Goal: Task Accomplishment & Management: Complete application form

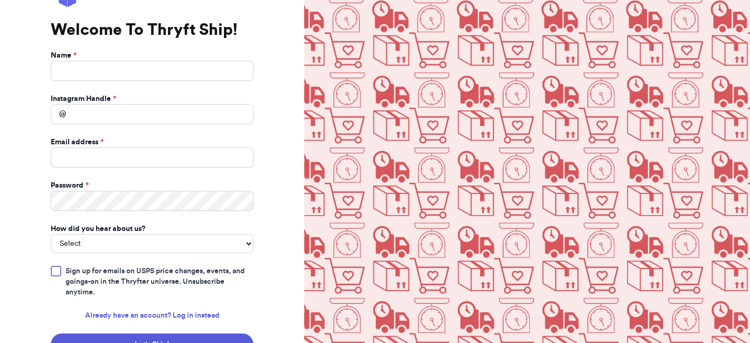
scroll to position [91, 0]
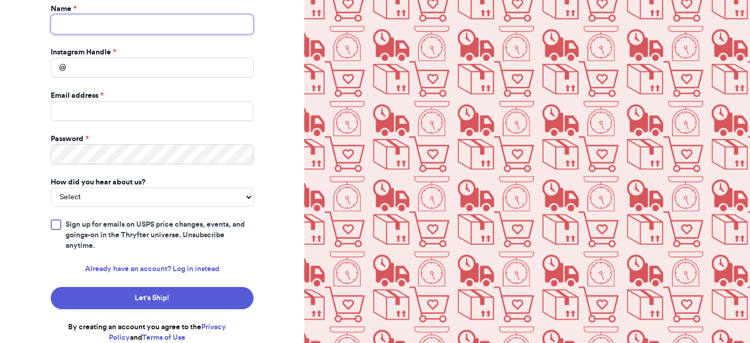
click at [176, 26] on input "Name *" at bounding box center [152, 24] width 203 height 20
type input "[PERSON_NAME]"
type input "[EMAIL_ADDRESS][PERSON_NAME][DOMAIN_NAME]"
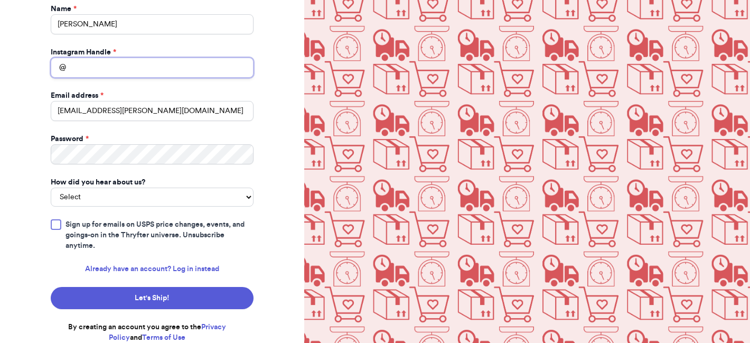
click at [168, 65] on input "Instagram Handle *" at bounding box center [152, 68] width 203 height 20
type input "daisyriotvintage"
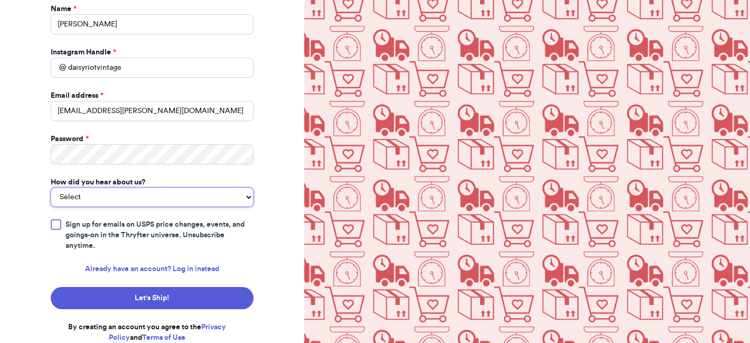
click at [136, 194] on select "Select You reached out to me directly I saw another business post about Thryft …" at bounding box center [152, 196] width 203 height 19
select select "saw_another_business"
click at [51, 187] on select "Select You reached out to me directly I saw another business post about Thryft …" at bounding box center [152, 196] width 203 height 19
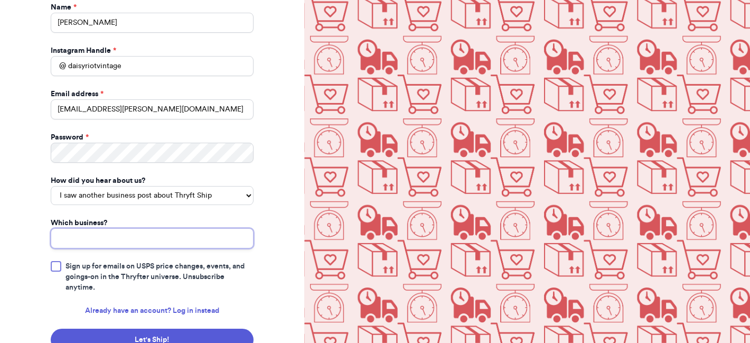
click at [136, 247] on input "Which business?" at bounding box center [152, 238] width 203 height 20
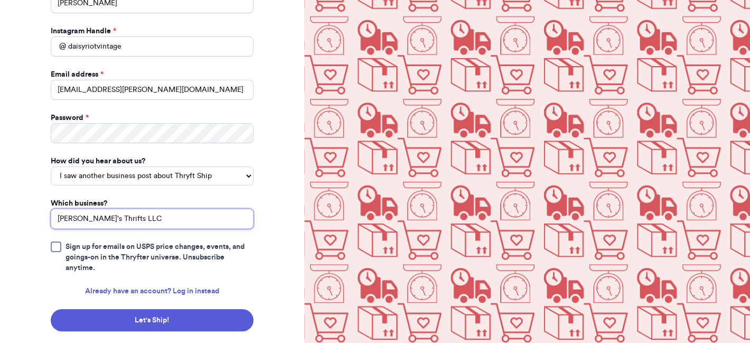
scroll to position [134, 0]
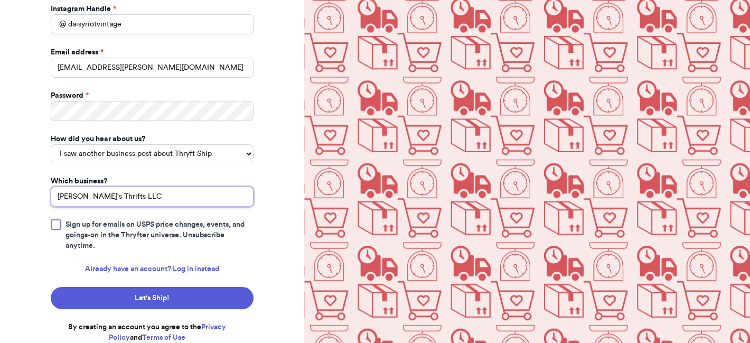
type input "[PERSON_NAME]'s Thrifts LLC"
click at [54, 227] on div at bounding box center [56, 224] width 11 height 11
click at [0, 0] on input "Sign up for emails on USPS price changes, events, and goings-on in the Thryfter…" at bounding box center [0, 0] width 0 height 0
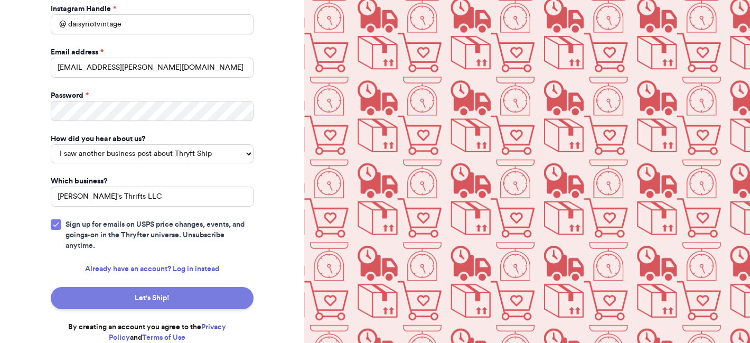
click at [114, 299] on button "Let's Ship!" at bounding box center [152, 298] width 203 height 22
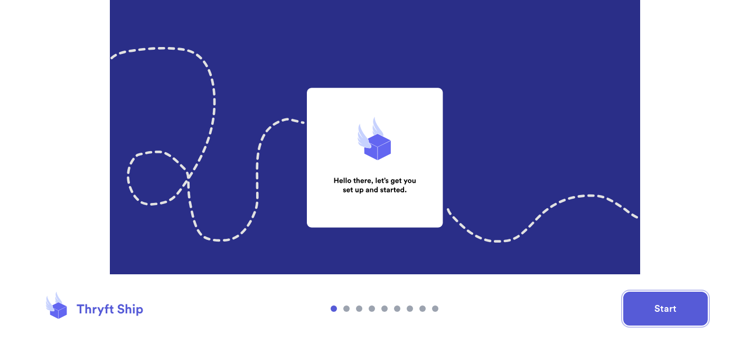
click at [639, 315] on button "Start" at bounding box center [665, 308] width 84 height 34
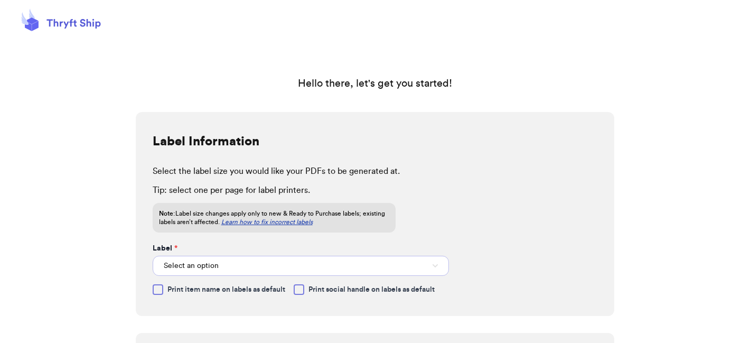
click at [421, 263] on button "Select an option" at bounding box center [301, 266] width 297 height 20
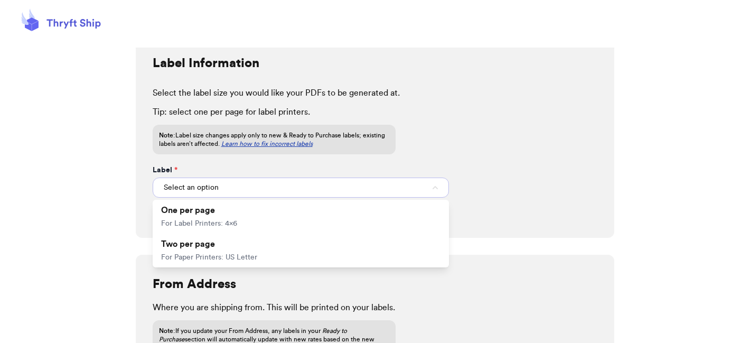
scroll to position [81, 0]
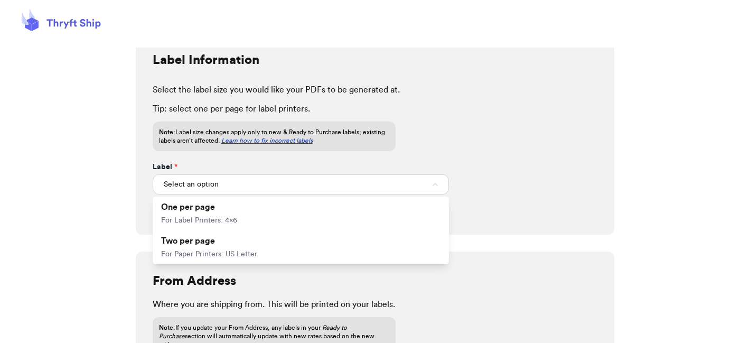
click at [536, 186] on div "Label Information Select the label size you would like your PDFs to be generate…" at bounding box center [375, 133] width 479 height 204
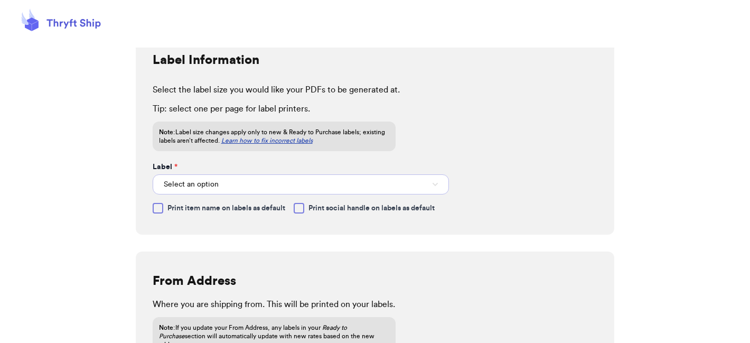
click at [420, 185] on button "Select an option" at bounding box center [301, 184] width 297 height 20
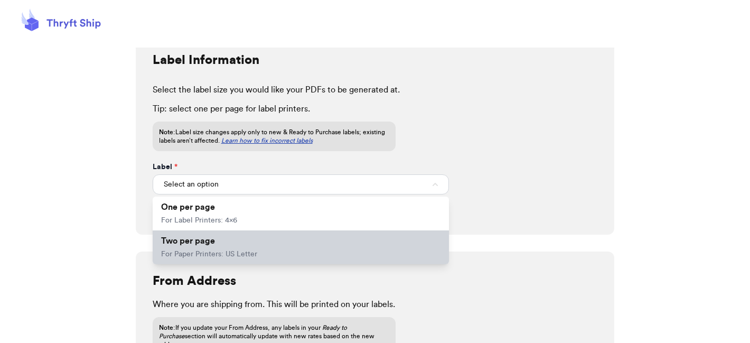
click at [383, 254] on li "Two per page For Paper Printers: US Letter" at bounding box center [301, 247] width 297 height 34
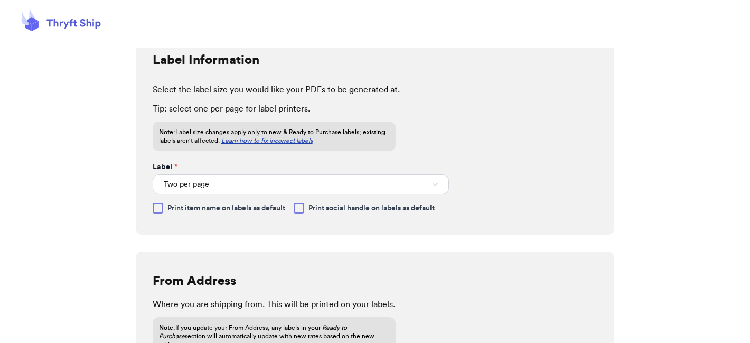
click at [301, 209] on div at bounding box center [299, 208] width 11 height 11
click at [0, 0] on input "Print social handle on labels as default" at bounding box center [0, 0] width 0 height 0
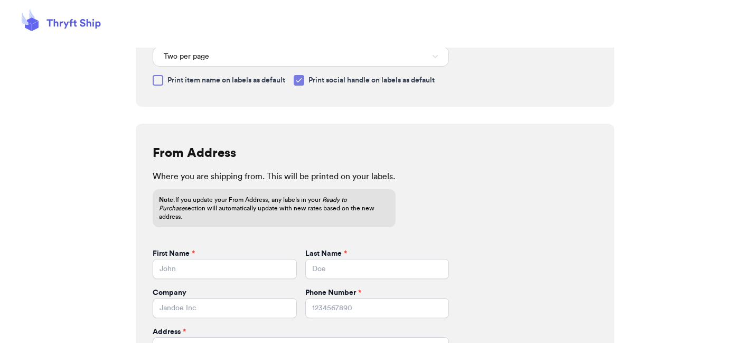
scroll to position [210, 0]
click at [258, 263] on input "First Name *" at bounding box center [225, 268] width 144 height 20
type input "Sarah"
type input "Rosebrook"
type input "Daisy Riot Vintage"
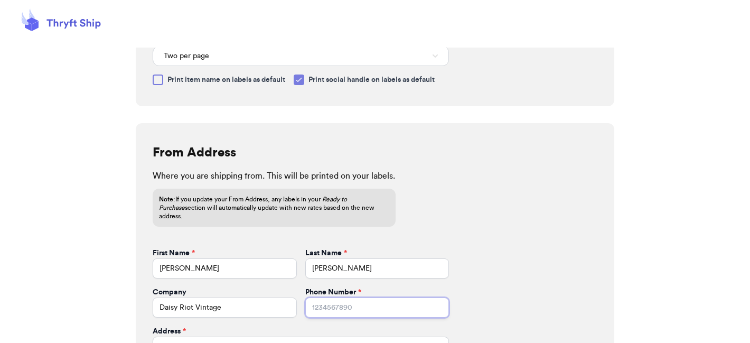
click at [356, 299] on input "Phone Number *" at bounding box center [377, 307] width 144 height 20
type input "3154274596"
type input "1511 Spruce Lane"
type input "Denver"
select select "NC"
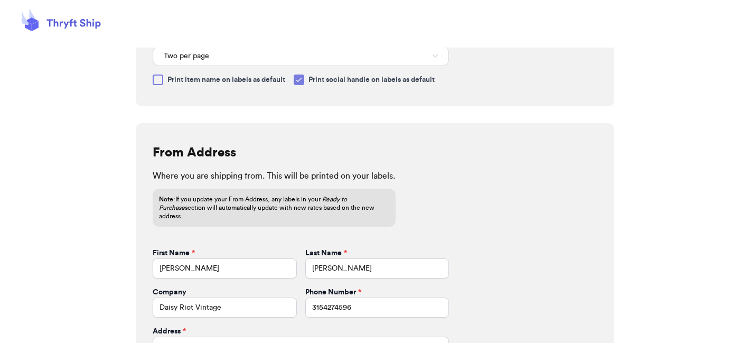
type input "28037"
click at [445, 259] on input "Rosebrook" at bounding box center [377, 268] width 144 height 20
click at [500, 203] on div "Where you are shipping from. This will be printed on your labels. Note: If you …" at bounding box center [375, 197] width 445 height 57
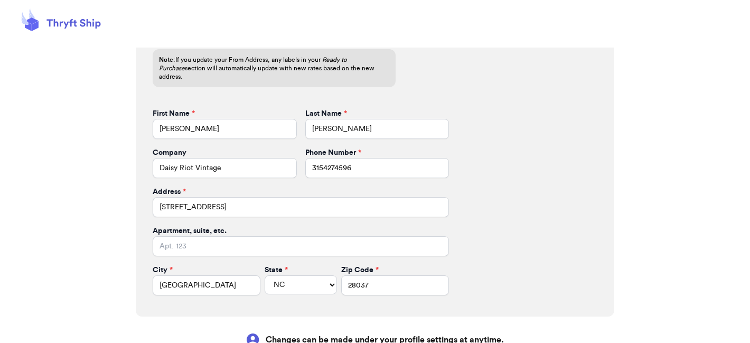
scroll to position [417, 0]
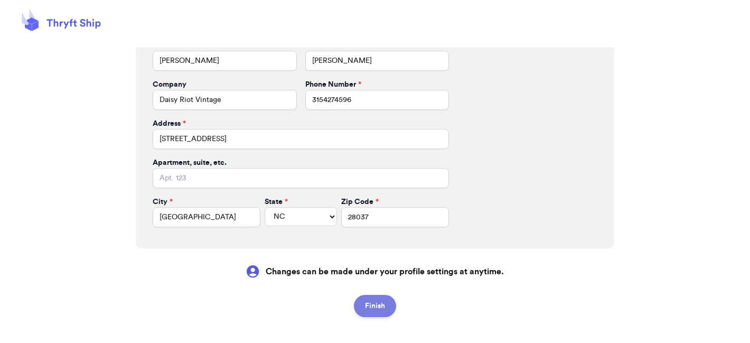
click at [383, 303] on button "Finish" at bounding box center [375, 306] width 42 height 22
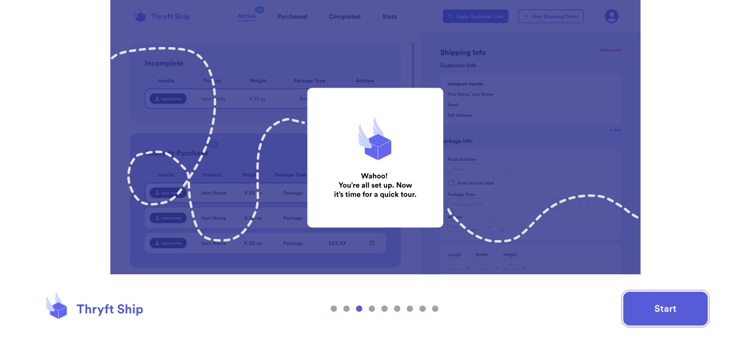
click at [636, 305] on button "Start" at bounding box center [665, 308] width 84 height 34
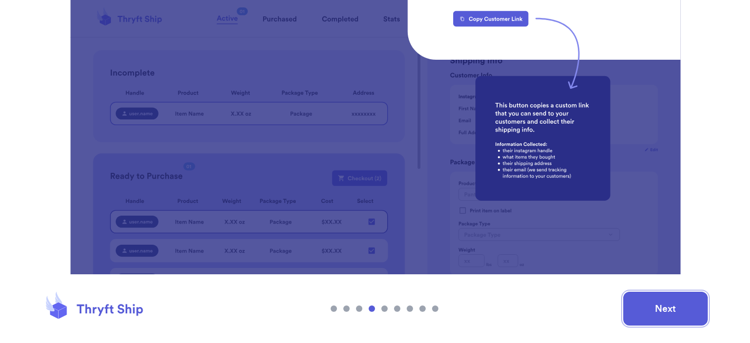
click at [643, 308] on button "Next" at bounding box center [665, 308] width 84 height 34
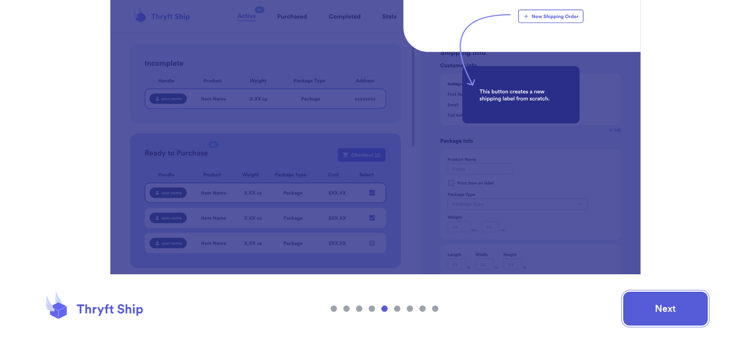
click at [643, 308] on button "Next" at bounding box center [665, 308] width 84 height 34
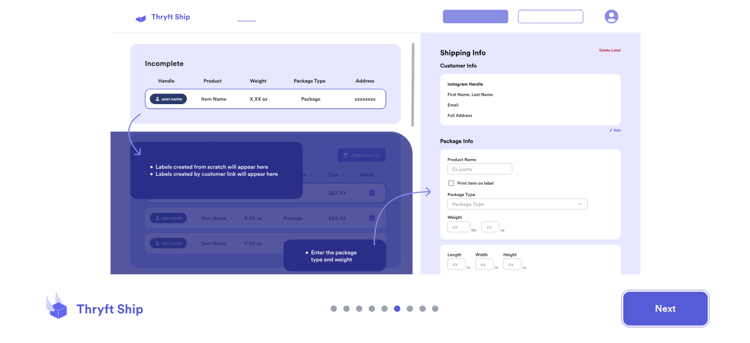
click at [643, 308] on button "Next" at bounding box center [665, 308] width 84 height 34
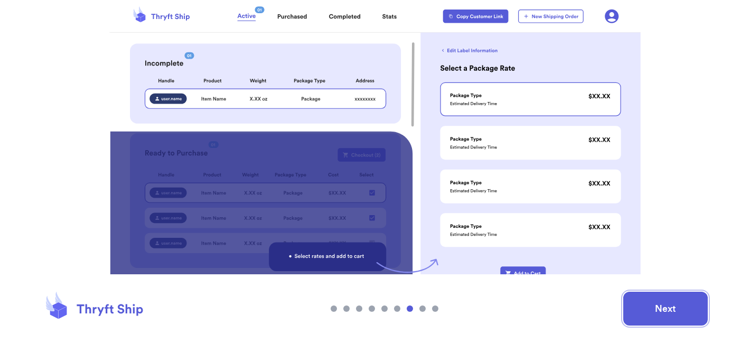
click at [643, 308] on button "Next" at bounding box center [665, 308] width 84 height 34
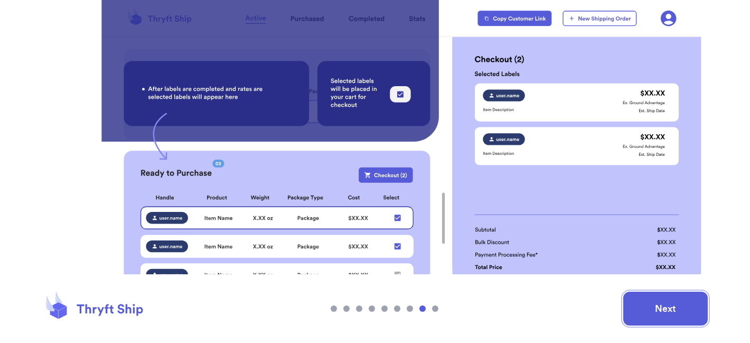
click at [643, 308] on button "Next" at bounding box center [665, 308] width 84 height 34
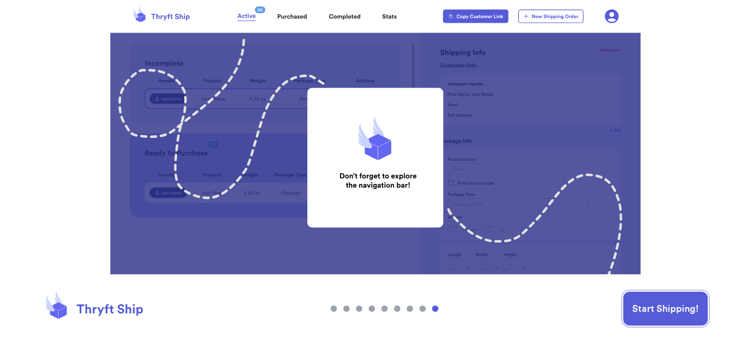
click at [643, 308] on button "Start Shipping!" at bounding box center [665, 308] width 84 height 34
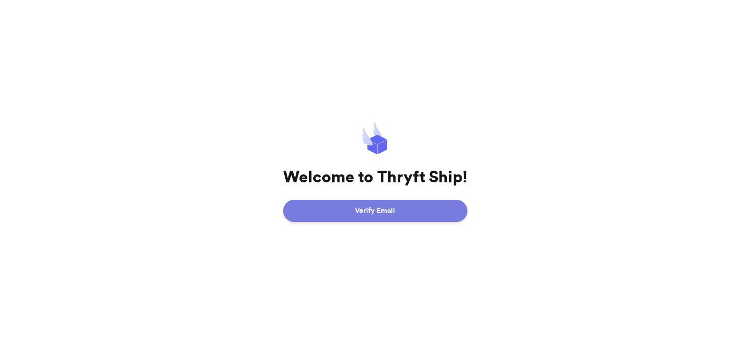
click at [421, 213] on button "Verify Email" at bounding box center [375, 211] width 184 height 22
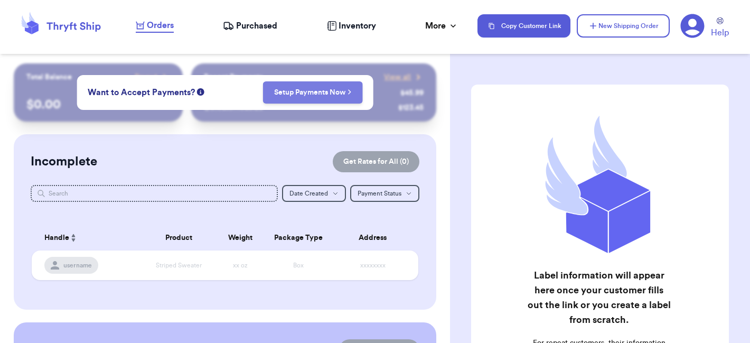
click at [339, 98] on button "Setup Payments Now" at bounding box center [313, 92] width 100 height 22
click at [305, 95] on link "Setup Payments Now" at bounding box center [313, 92] width 78 height 11
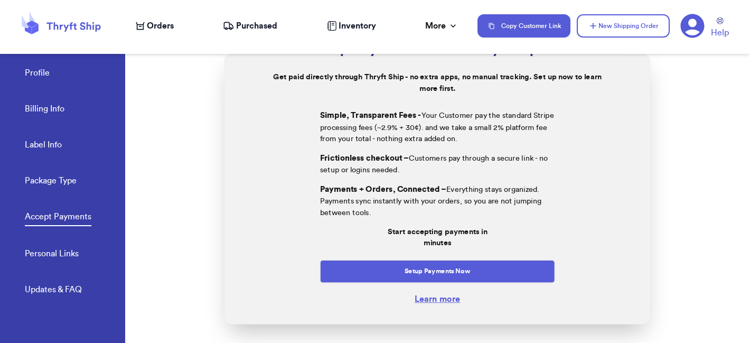
scroll to position [62, 0]
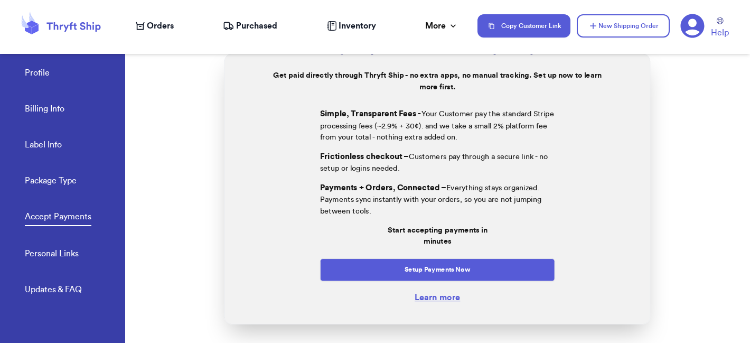
click at [427, 299] on link "Learn more" at bounding box center [437, 297] width 45 height 8
